Goal: Transaction & Acquisition: Obtain resource

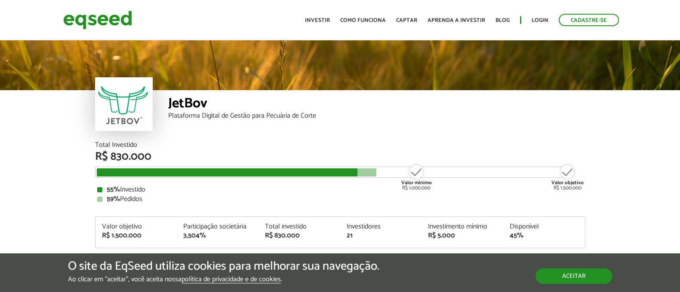
scroll to position [1045, 0]
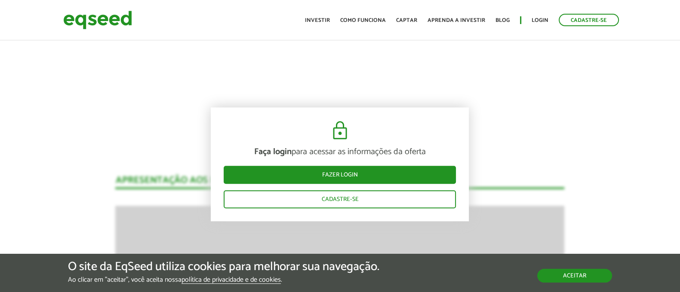
click at [590, 276] on button "Aceitar" at bounding box center [574, 276] width 75 height 14
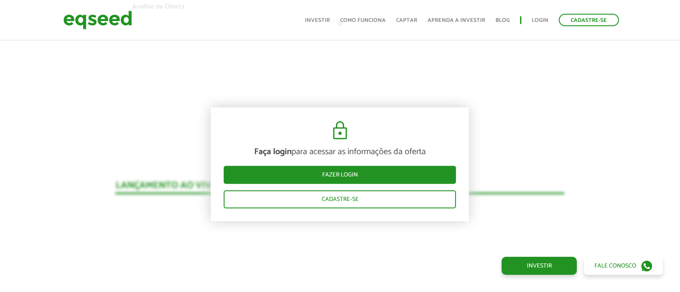
scroll to position [615, 0]
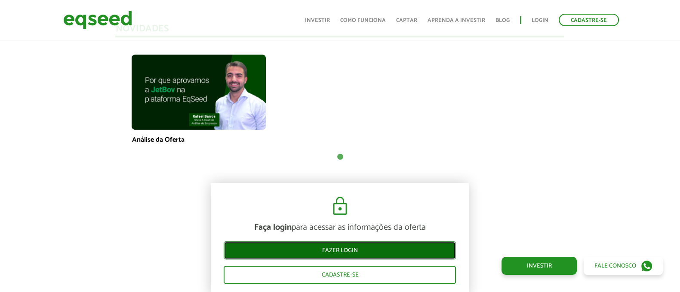
click at [337, 243] on link "Fazer login" at bounding box center [340, 251] width 232 height 18
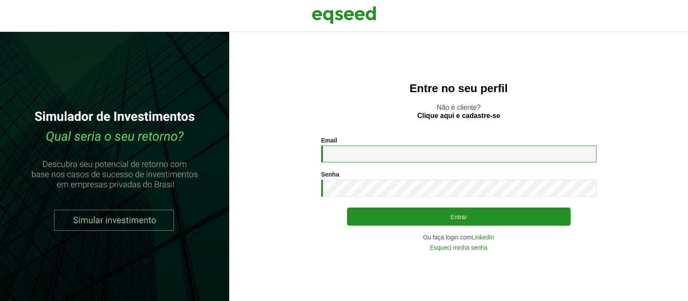
click at [390, 156] on input "Email *" at bounding box center [458, 153] width 275 height 17
type input "**********"
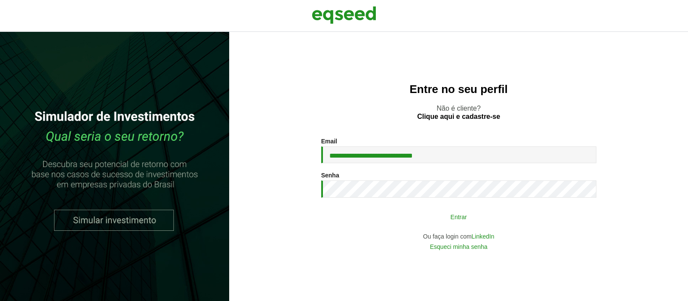
click at [452, 216] on button "Entrar" at bounding box center [459, 216] width 224 height 16
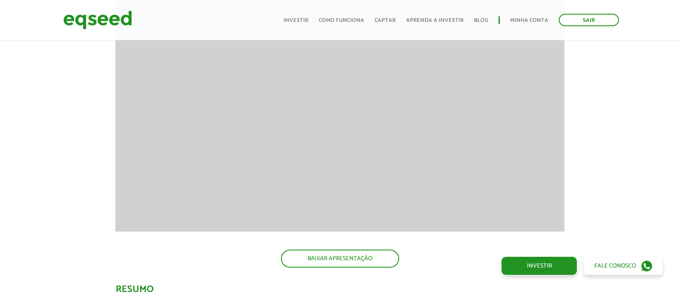
scroll to position [1237, 0]
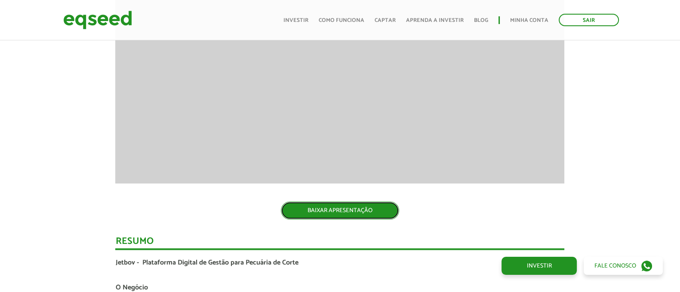
click at [372, 209] on link "BAIXAR APRESENTAÇÃO" at bounding box center [340, 211] width 118 height 18
